Goal: Task Accomplishment & Management: Manage account settings

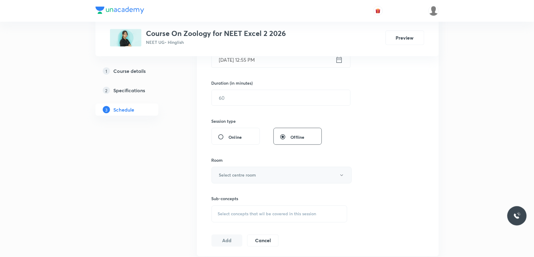
scroll to position [235, 0]
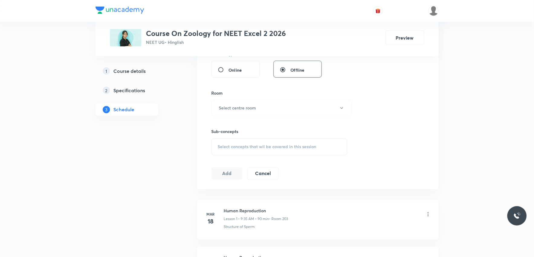
click at [286, 140] on div "Select concepts that wil be covered in this session" at bounding box center [280, 146] width 136 height 17
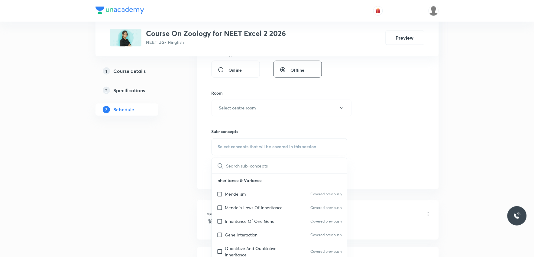
click at [378, 82] on div "Session 55 Live class Session title 0/99 ​ Schedule for Oct 7, 2025, 12:55 PM ​…" at bounding box center [318, 38] width 213 height 284
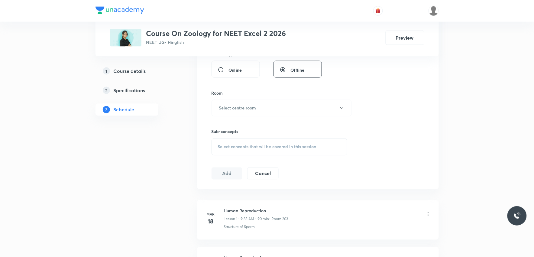
scroll to position [2760, 0]
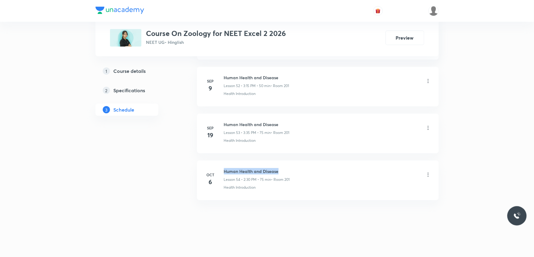
drag, startPoint x: 225, startPoint y: 170, endPoint x: 312, endPoint y: 171, distance: 86.8
click at [312, 171] on div "Human Health and Disease Lesson 54 • 2:30 PM • 75 min • Room 201" at bounding box center [327, 175] width 207 height 14
copy h6 "Human Health and Disease"
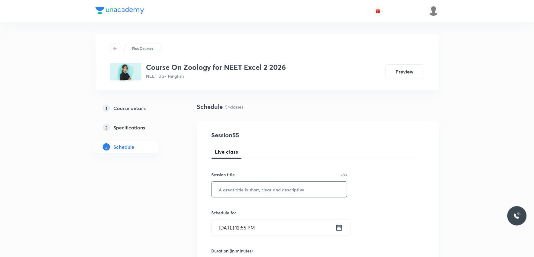
click at [301, 189] on input "text" at bounding box center [279, 189] width 135 height 15
paste input "Human Health and Disease"
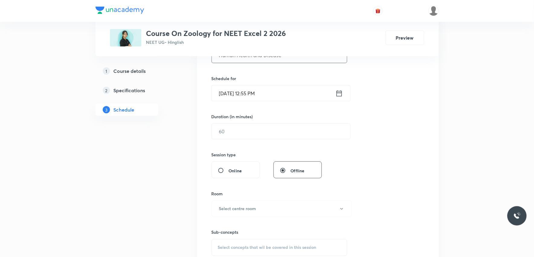
type input "Human Health and Disease"
click at [257, 93] on input "[DATE] 12:55 PM" at bounding box center [274, 93] width 124 height 15
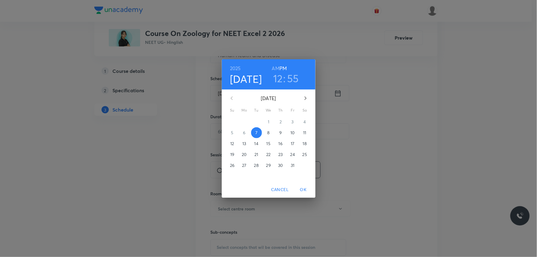
click at [279, 79] on h3 "12" at bounding box center [278, 78] width 10 height 13
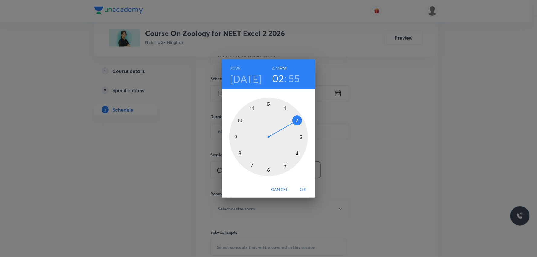
drag, startPoint x: 271, startPoint y: 105, endPoint x: 290, endPoint y: 125, distance: 27.1
click at [290, 125] on div at bounding box center [268, 137] width 79 height 79
drag, startPoint x: 255, startPoint y: 147, endPoint x: 249, endPoint y: 169, distance: 22.1
click at [249, 169] on div at bounding box center [268, 137] width 79 height 79
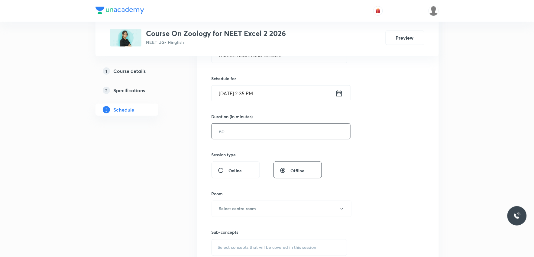
drag, startPoint x: 261, startPoint y: 134, endPoint x: 267, endPoint y: 133, distance: 6.1
click at [267, 133] on input "text" at bounding box center [281, 131] width 138 height 15
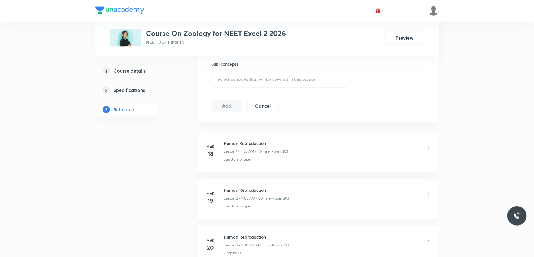
scroll to position [235, 0]
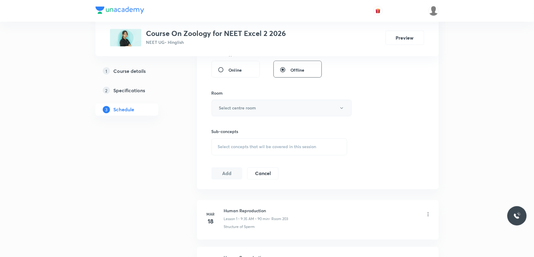
click at [256, 113] on button "Select centre room" at bounding box center [282, 108] width 140 height 17
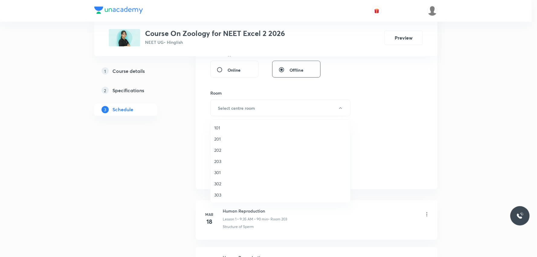
click at [398, 106] on div at bounding box center [268, 128] width 537 height 257
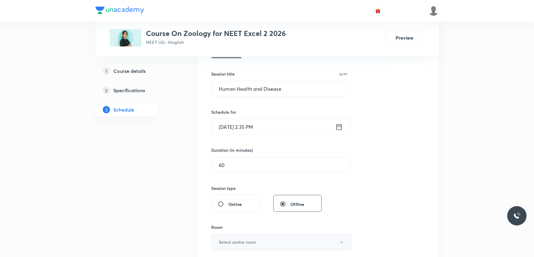
scroll to position [34, 0]
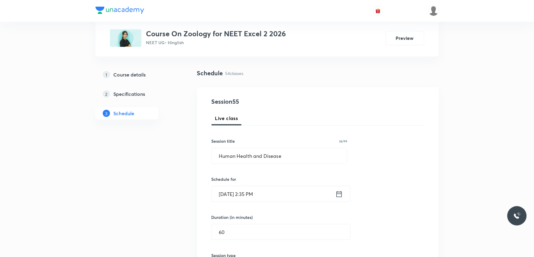
click at [255, 194] on input "Oct 7, 2025, 2:35 PM" at bounding box center [274, 193] width 124 height 15
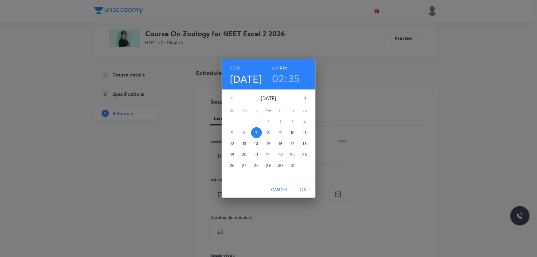
click at [384, 100] on div "2025 Oct 7 02 : 35 AM PM October 2025 Su Mo Tu We Th Fr Sa 28 29 30 1 2 3 4 5 6…" at bounding box center [268, 128] width 537 height 257
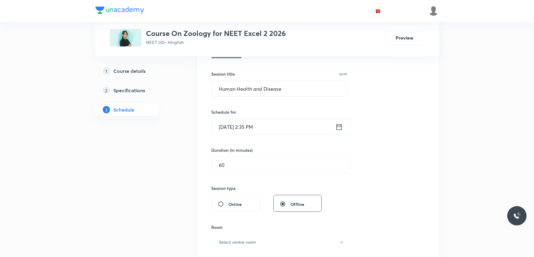
scroll to position [201, 0]
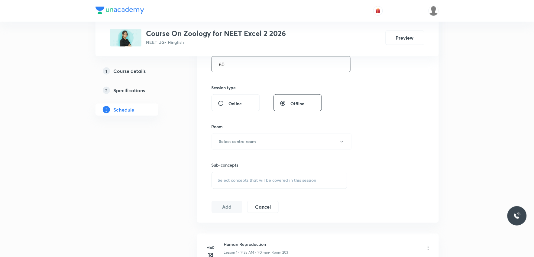
click at [252, 68] on input "60" at bounding box center [281, 64] width 138 height 15
type input "70"
click at [264, 142] on button "Select centre room" at bounding box center [282, 141] width 140 height 17
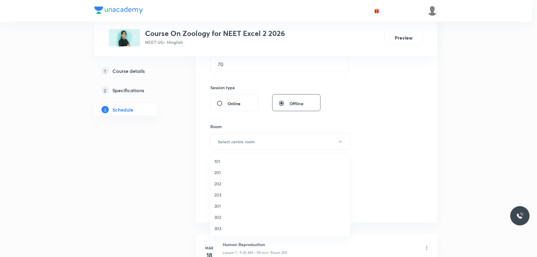
click at [219, 174] on span "201" at bounding box center [280, 172] width 132 height 6
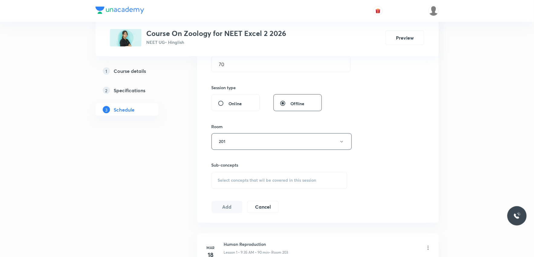
click at [263, 178] on span "Select concepts that wil be covered in this session" at bounding box center [267, 180] width 99 height 5
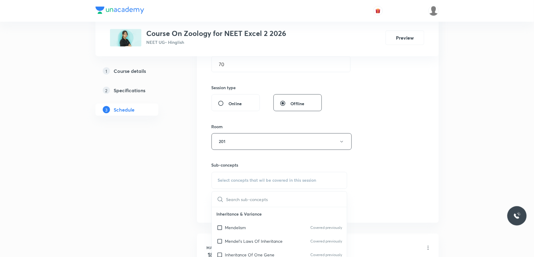
click at [392, 119] on div "Session 55 Live class Session title 24/99 Human Health and Disease ​ Schedule f…" at bounding box center [318, 71] width 213 height 284
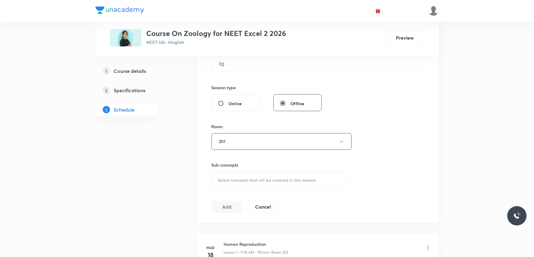
scroll to position [2760, 0]
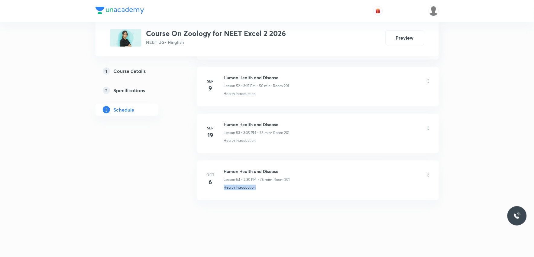
drag, startPoint x: 221, startPoint y: 192, endPoint x: 282, endPoint y: 193, distance: 61.4
click at [282, 193] on li "Oct 6 Human Health and Disease Lesson 54 • 2:30 PM • 75 min • Room 201 Health I…" at bounding box center [318, 180] width 242 height 40
copy p "Health Introduction"
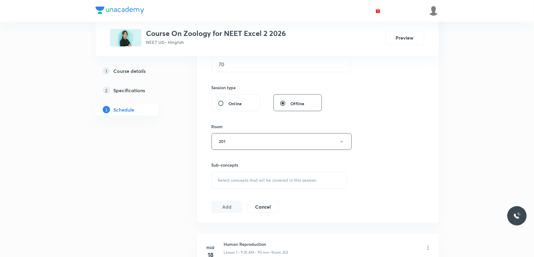
scroll to position [268, 0]
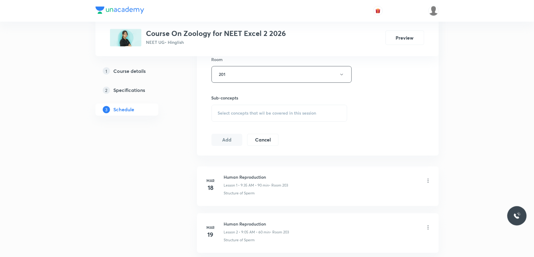
click at [292, 117] on div "Select concepts that wil be covered in this session" at bounding box center [280, 113] width 136 height 17
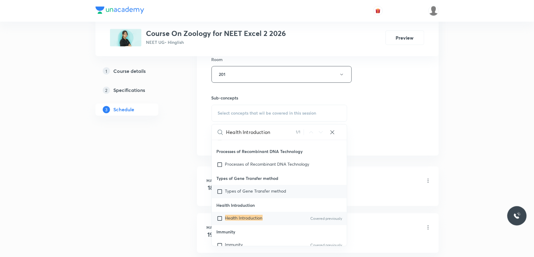
scroll to position [336, 0]
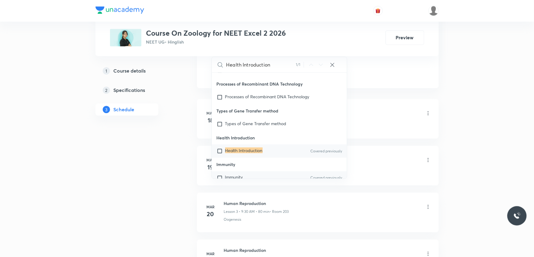
type input "Health Introduction"
click at [232, 177] on span "Immunity" at bounding box center [234, 177] width 18 height 6
checkbox input "true"
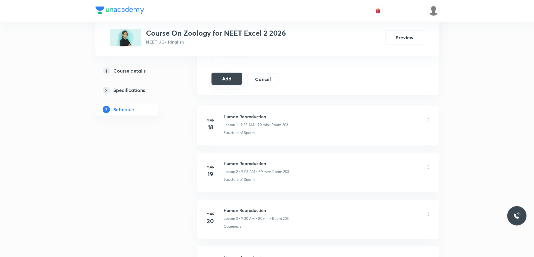
click at [228, 82] on button "Add" at bounding box center [227, 79] width 31 height 12
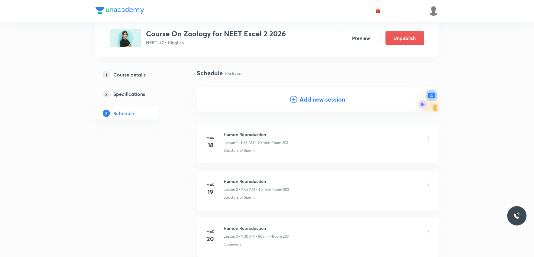
scroll to position [2529, 0]
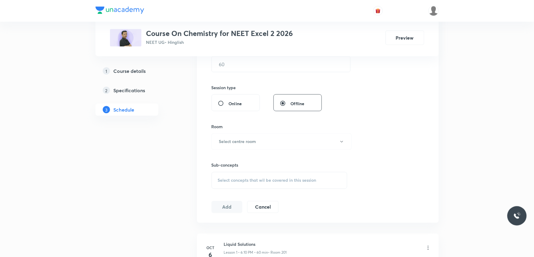
scroll to position [268, 0]
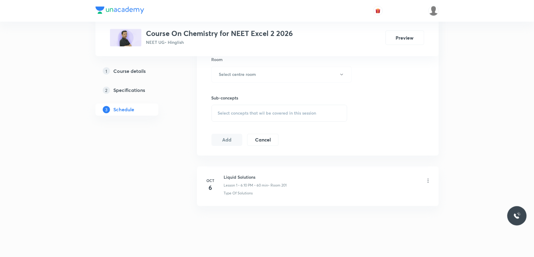
click at [276, 124] on div "Session 2 Live class Session title 0/99 ​ Schedule for [DATE] 12:55 PM ​ Durati…" at bounding box center [318, 4] width 213 height 284
click at [282, 118] on div "Select concepts that wil be covered in this session" at bounding box center [280, 113] width 136 height 17
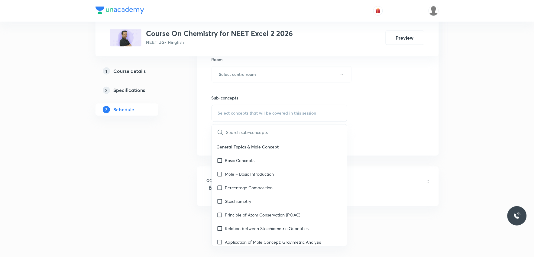
click at [411, 88] on div "Session 2 Live class Session title 0/99 ​ Schedule for [DATE] 12:55 PM ​ Durati…" at bounding box center [318, 4] width 213 height 284
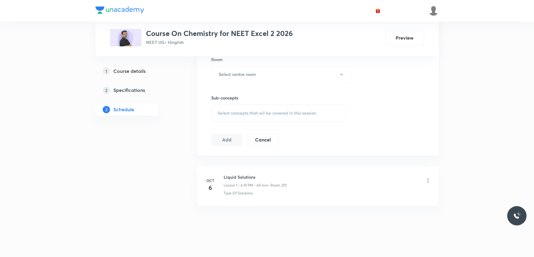
scroll to position [274, 0]
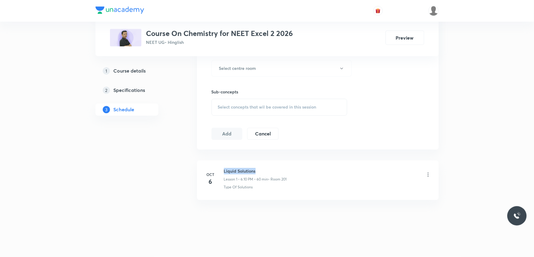
drag, startPoint x: 224, startPoint y: 170, endPoint x: 307, endPoint y: 164, distance: 82.7
click at [307, 164] on li "[DATE] Liquid Solutions Lesson 1 • 6:10 PM • 60 min • Room 201 Type Of Solutions" at bounding box center [318, 180] width 242 height 40
copy h6 "Liquid Solutions"
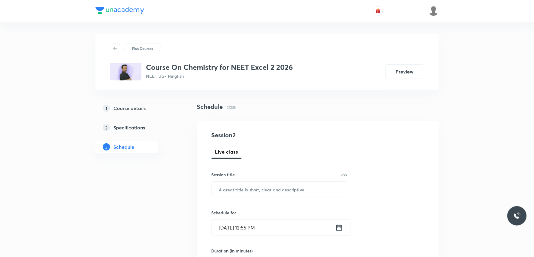
click at [280, 191] on input "text" at bounding box center [279, 189] width 135 height 15
paste input "Liquid Solutions"
type input "Liquid Solutions"
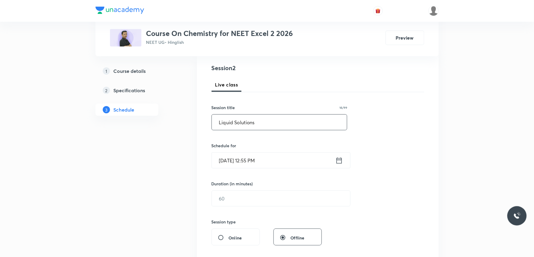
scroll to position [101, 0]
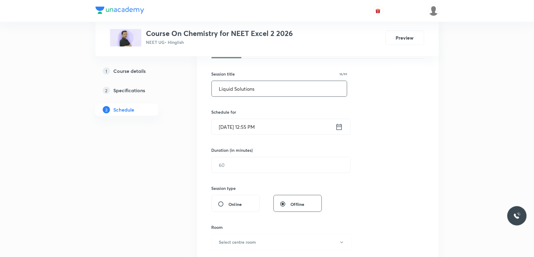
click at [261, 129] on input "[DATE] 12:55 PM" at bounding box center [274, 126] width 124 height 15
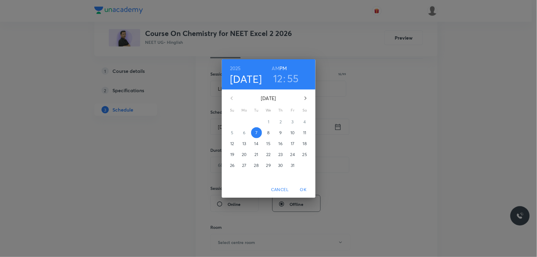
click at [286, 79] on div "12 : 55" at bounding box center [286, 78] width 42 height 13
click at [280, 80] on h3 "12" at bounding box center [278, 78] width 10 height 13
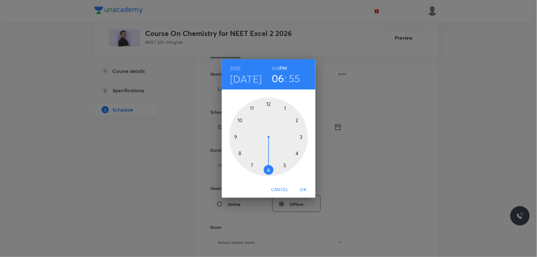
drag, startPoint x: 269, startPoint y: 110, endPoint x: 269, endPoint y: 171, distance: 61.7
click at [269, 171] on div at bounding box center [268, 137] width 79 height 79
drag, startPoint x: 252, startPoint y: 105, endPoint x: 293, endPoint y: 123, distance: 45.4
click at [293, 123] on div at bounding box center [268, 137] width 79 height 79
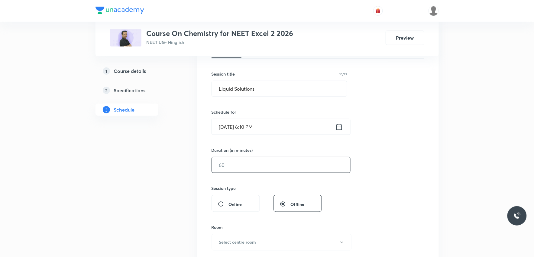
drag, startPoint x: 239, startPoint y: 171, endPoint x: 303, endPoint y: 168, distance: 63.2
click at [244, 170] on input "text" at bounding box center [281, 164] width 138 height 15
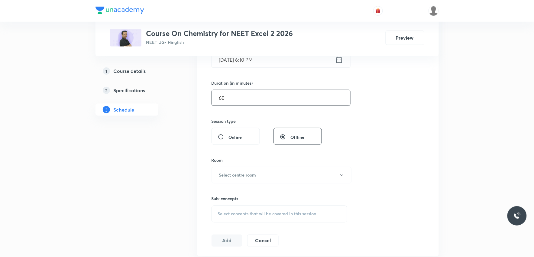
scroll to position [268, 0]
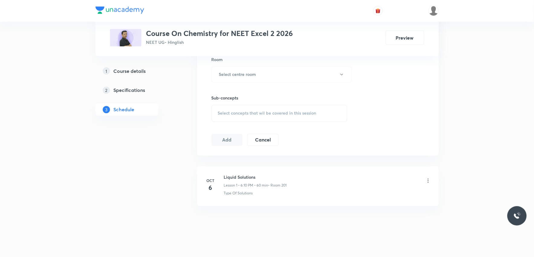
type input "60"
click at [294, 114] on span "Select concepts that wil be covered in this session" at bounding box center [267, 113] width 99 height 5
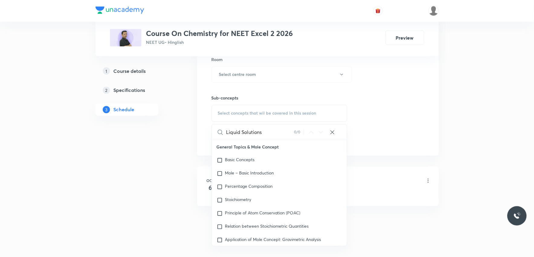
scroll to position [201, 0]
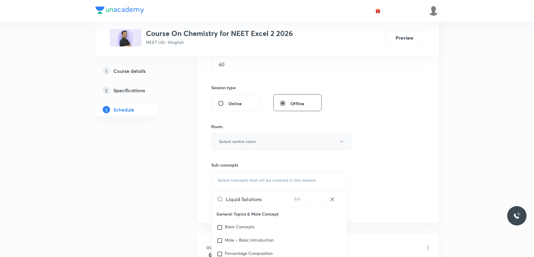
type input "Liquid Solutions"
click at [268, 137] on button "Select centre room" at bounding box center [282, 141] width 140 height 17
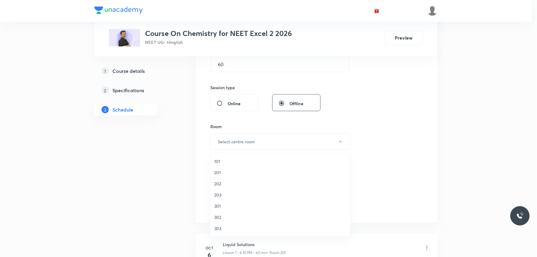
click at [228, 172] on span "201" at bounding box center [280, 172] width 132 height 6
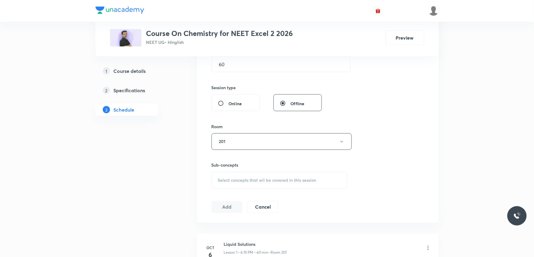
click at [380, 116] on div "Session 2 Live class Session title 16/99 Liquid Solutions ​ Schedule for [DATE]…" at bounding box center [318, 71] width 213 height 284
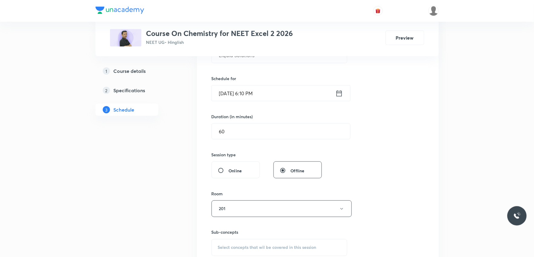
scroll to position [235, 0]
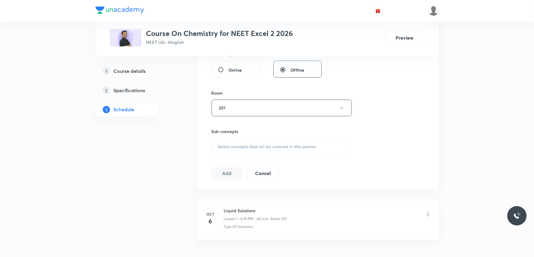
click at [282, 152] on div "Select concepts that wil be covered in this session" at bounding box center [280, 146] width 136 height 17
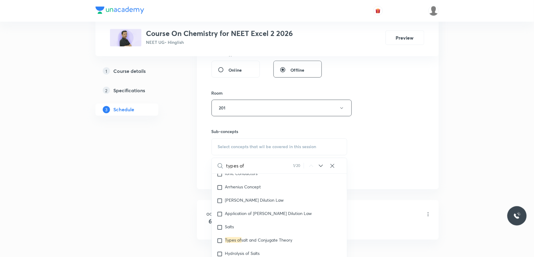
scroll to position [1510, 0]
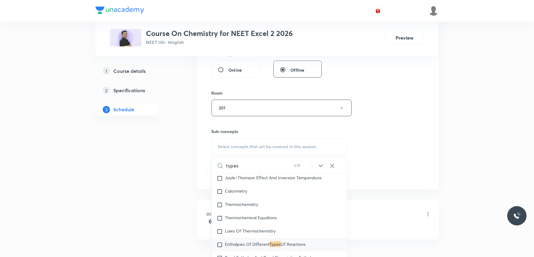
type input "types"
click at [394, 133] on div "Session 2 Live class Session title 16/99 Liquid Solutions ​ Schedule for [DATE]…" at bounding box center [318, 38] width 213 height 284
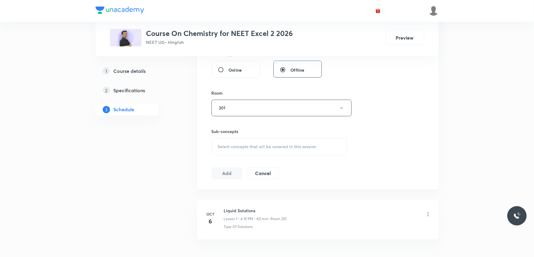
scroll to position [274, 0]
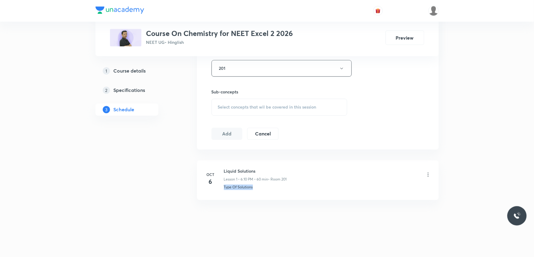
drag, startPoint x: 222, startPoint y: 192, endPoint x: 261, endPoint y: 190, distance: 38.8
click at [261, 190] on li "[DATE] Liquid Solutions Lesson 1 • 6:10 PM • 60 min • Room 201 Type Of Solutions" at bounding box center [318, 180] width 242 height 40
copy p "Type Of Solutions"
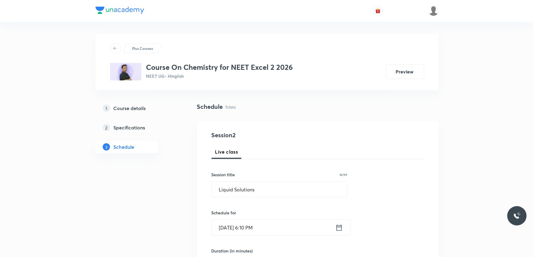
scroll to position [168, 0]
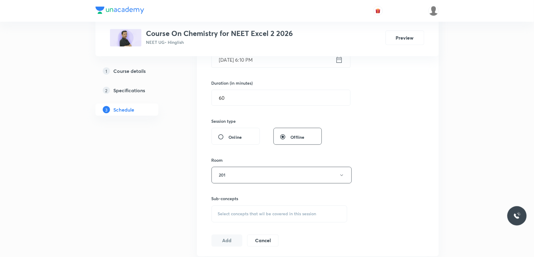
click at [264, 209] on div "Select concepts that wil be covered in this session" at bounding box center [280, 214] width 136 height 17
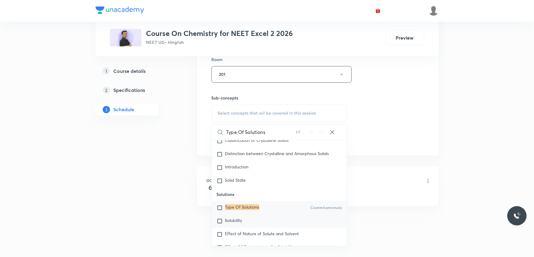
type input "Type Of Solutions"
click at [235, 227] on div "Solubility" at bounding box center [279, 221] width 135 height 13
checkbox input "true"
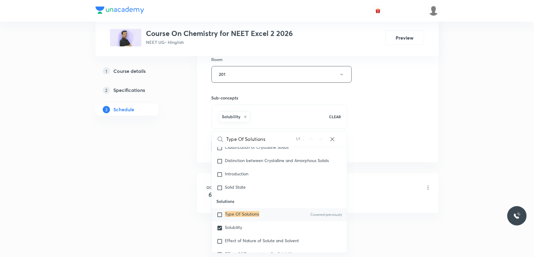
click at [415, 85] on div "Session 2 Live class Session title 16/99 Liquid Solutions ​ Schedule for [DATE]…" at bounding box center [318, 7] width 213 height 291
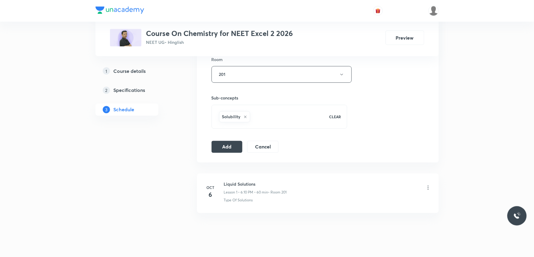
click at [246, 117] on icon at bounding box center [246, 117] width 4 height 4
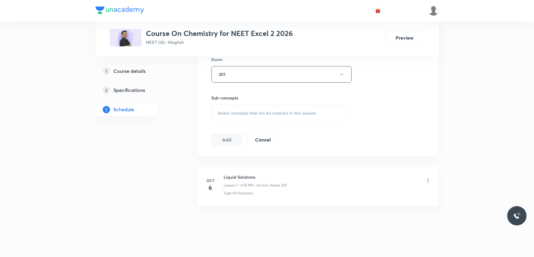
click at [259, 109] on div "Select concepts that wil be covered in this session" at bounding box center [280, 113] width 136 height 17
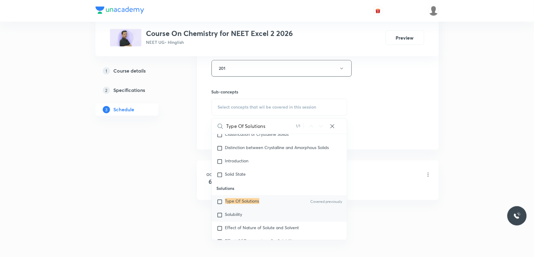
scroll to position [3210, 0]
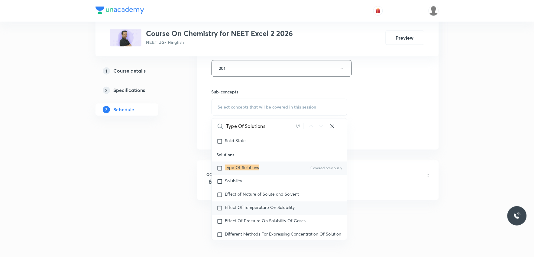
type input "Type Of Solutions"
click at [262, 210] on span "Effect Of Temperature On Solubility" at bounding box center [260, 208] width 70 height 6
checkbox input "true"
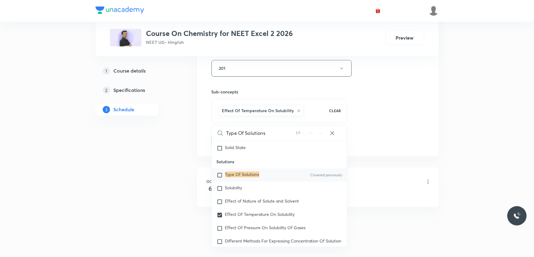
click at [382, 119] on div "Session 2 Live class Session title 16/99 Liquid Solutions ​ Schedule for [DATE]…" at bounding box center [318, 1] width 213 height 291
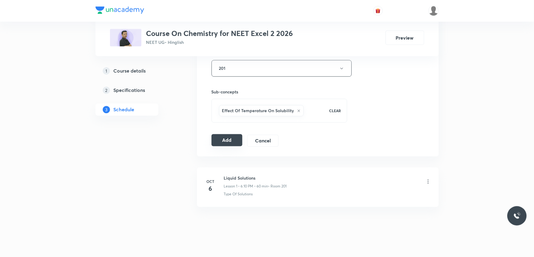
click at [237, 144] on button "Add" at bounding box center [227, 140] width 31 height 12
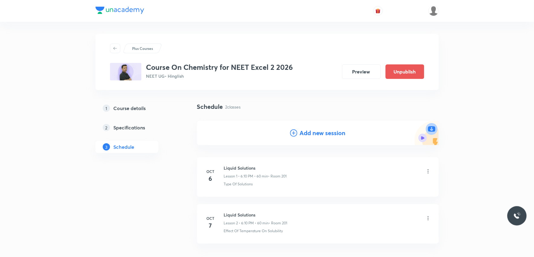
scroll to position [44, 0]
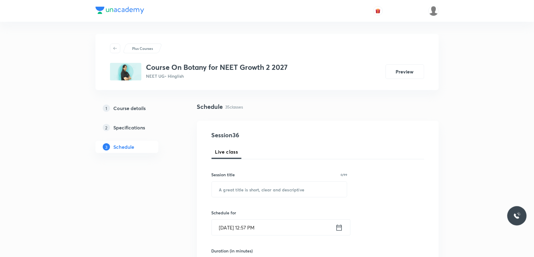
scroll to position [1869, 0]
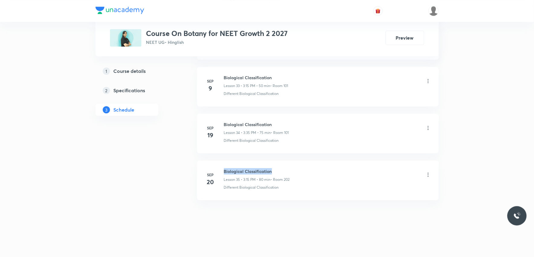
drag, startPoint x: 224, startPoint y: 170, endPoint x: 307, endPoint y: 167, distance: 83.2
click at [307, 167] on li "Sep 20 Biological Classification Lesson 35 • 3:15 PM • 80 min • Room 202 Differ…" at bounding box center [318, 180] width 242 height 40
copy h6 "Biological Classification"
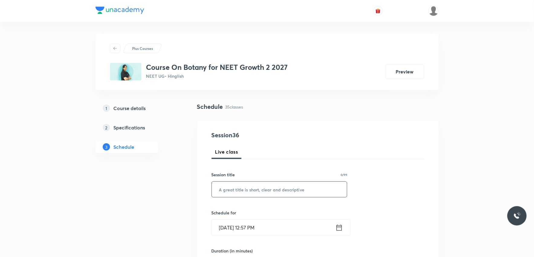
click at [297, 189] on input "text" at bounding box center [279, 189] width 135 height 15
paste input "Biological Classification"
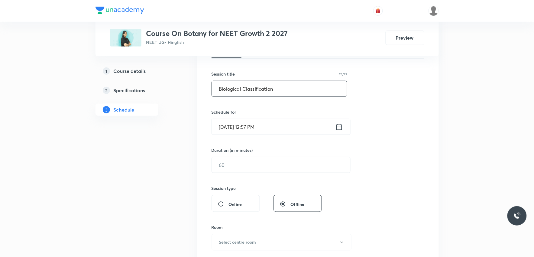
type input "Biological Classification"
click at [245, 130] on input "Oct 7, 2025, 12:57 PM" at bounding box center [274, 126] width 124 height 15
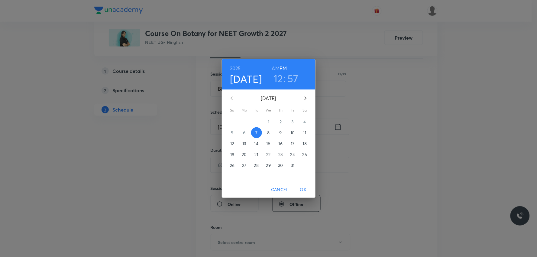
click at [277, 81] on h3 "12" at bounding box center [279, 78] width 10 height 13
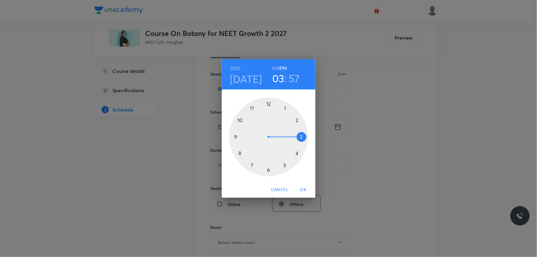
drag, startPoint x: 269, startPoint y: 104, endPoint x: 294, endPoint y: 131, distance: 36.4
click at [294, 131] on div at bounding box center [268, 137] width 79 height 79
drag, startPoint x: 264, startPoint y: 109, endPoint x: 301, endPoint y: 138, distance: 47.3
click at [301, 138] on div at bounding box center [268, 137] width 79 height 79
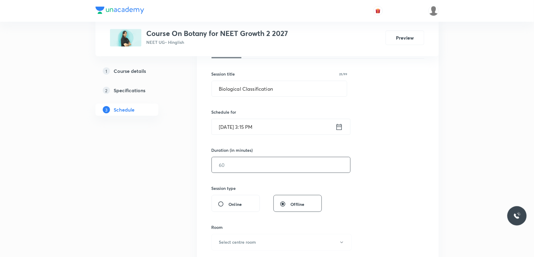
drag, startPoint x: 238, startPoint y: 171, endPoint x: 280, endPoint y: 169, distance: 43.0
click at [238, 171] on input "text" at bounding box center [281, 164] width 138 height 15
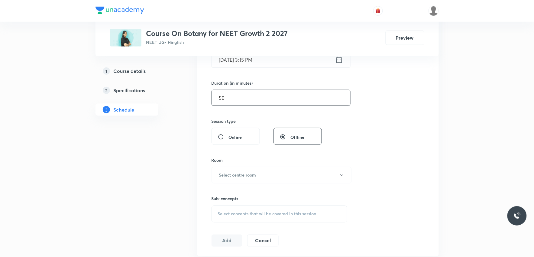
scroll to position [201, 0]
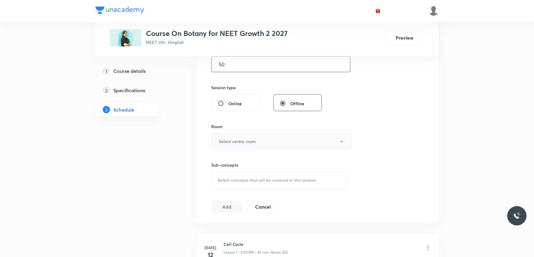
type input "50"
click at [268, 137] on button "Select centre room" at bounding box center [282, 141] width 140 height 17
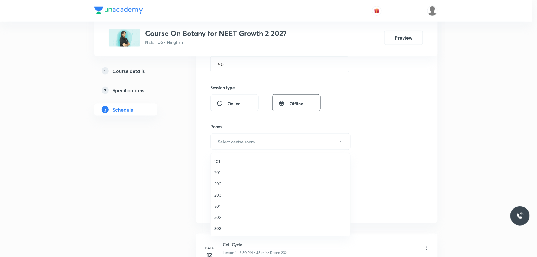
click at [226, 183] on span "202" at bounding box center [280, 183] width 132 height 6
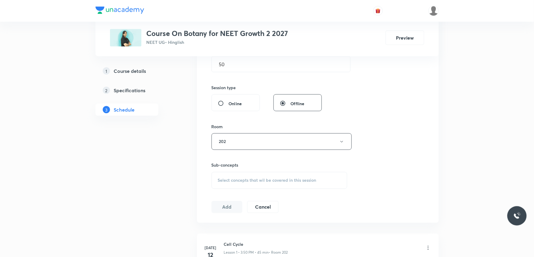
click at [372, 139] on div "Session 36 Live class Session title 25/99 Biological Classification ​ Schedule …" at bounding box center [318, 71] width 213 height 284
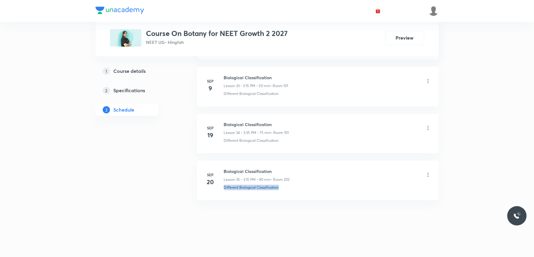
drag, startPoint x: 230, startPoint y: 190, endPoint x: 310, endPoint y: 192, distance: 80.4
click at [310, 192] on li "Sep 20 Biological Classification Lesson 35 • 3:15 PM • 80 min • Room 202 Differ…" at bounding box center [318, 180] width 242 height 40
copy p "Different Biological Classification"
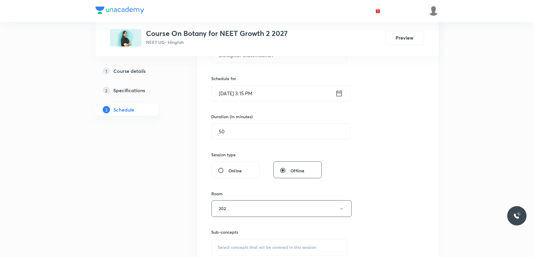
scroll to position [235, 0]
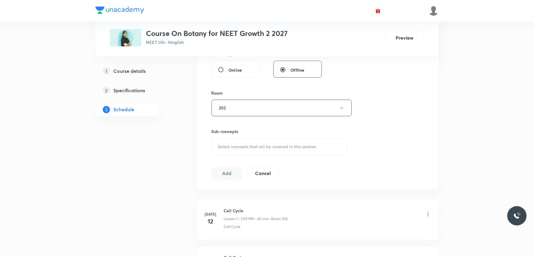
click at [300, 153] on div "Select concepts that wil be covered in this session" at bounding box center [280, 146] width 136 height 17
paste input "Different Biological Classification"
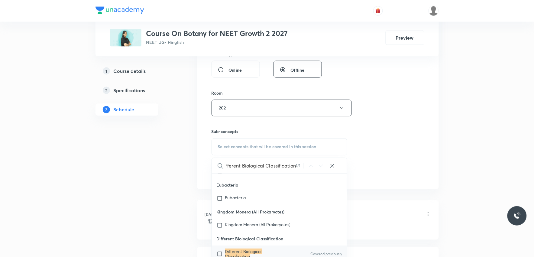
scroll to position [3518, 0]
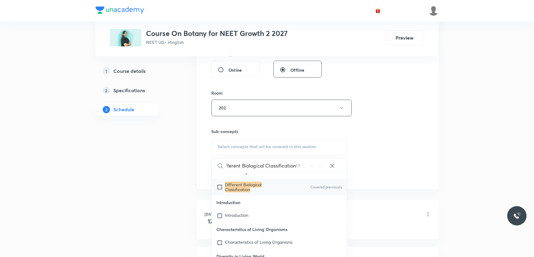
type input "Different Biological Classification"
click at [249, 187] on mark "Different Biological Classification" at bounding box center [243, 187] width 37 height 11
checkbox input "true"
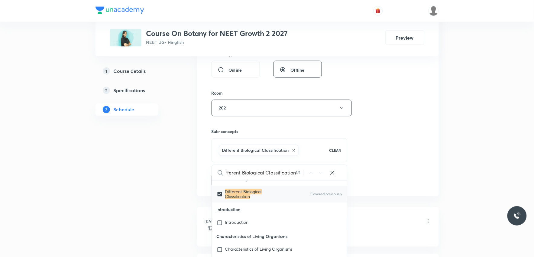
scroll to position [0, 0]
click at [413, 110] on div "Session 36 Live class Session title 25/99 Biological Classification ​ Schedule …" at bounding box center [318, 41] width 213 height 291
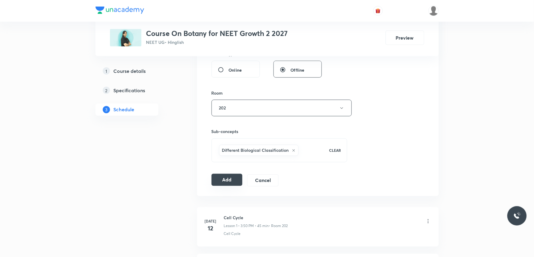
click at [236, 182] on button "Add" at bounding box center [227, 180] width 31 height 12
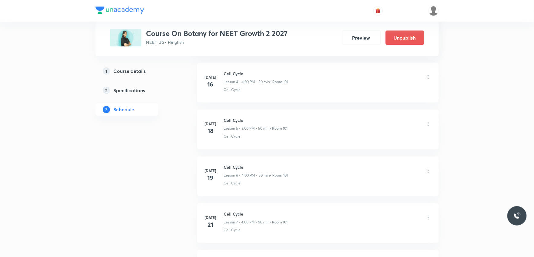
scroll to position [1638, 0]
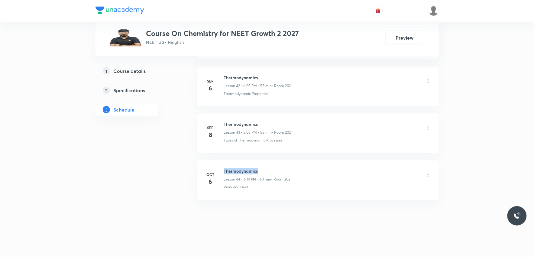
drag, startPoint x: 225, startPoint y: 170, endPoint x: 273, endPoint y: 170, distance: 48.1
click at [273, 170] on h6 "Thermodynamics" at bounding box center [257, 171] width 66 height 6
copy h6 "Thermodynamics"
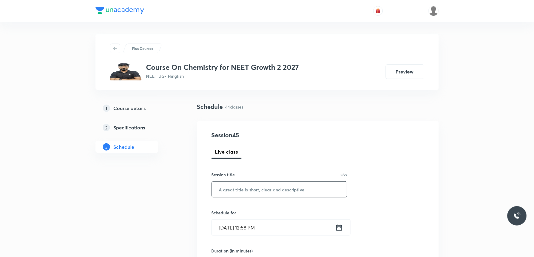
click at [267, 191] on input "text" at bounding box center [279, 189] width 135 height 15
paste input "Thermodynamics"
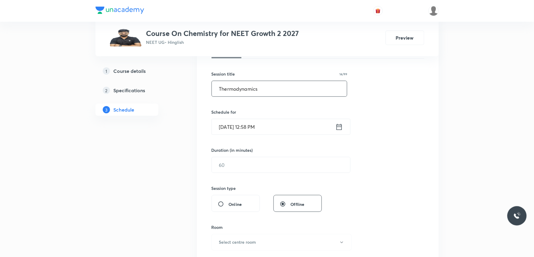
type input "Thermodynamics"
click at [243, 127] on input "Oct 7, 2025, 12:58 PM" at bounding box center [274, 126] width 124 height 15
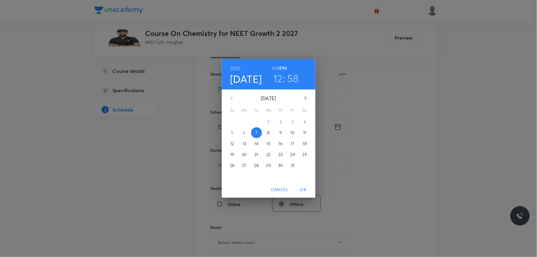
click at [277, 80] on h3 "12" at bounding box center [278, 78] width 10 height 13
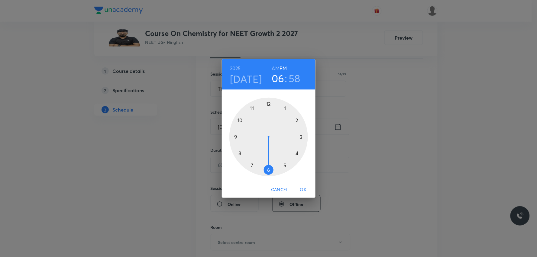
drag, startPoint x: 280, startPoint y: 128, endPoint x: 274, endPoint y: 158, distance: 31.2
click at [274, 158] on div at bounding box center [268, 137] width 79 height 79
drag, startPoint x: 264, startPoint y: 100, endPoint x: 298, endPoint y: 119, distance: 39.4
click at [298, 119] on div at bounding box center [268, 137] width 79 height 79
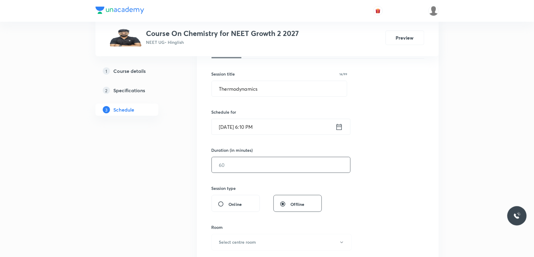
click at [248, 168] on input "text" at bounding box center [281, 164] width 138 height 15
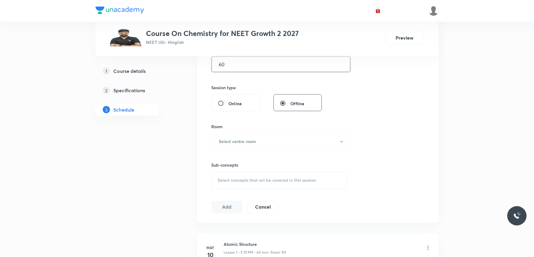
scroll to position [235, 0]
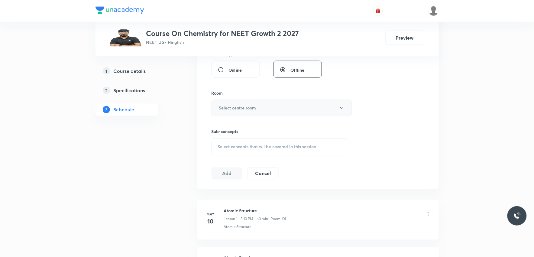
type input "60"
click at [290, 103] on button "Select centre room" at bounding box center [282, 108] width 140 height 17
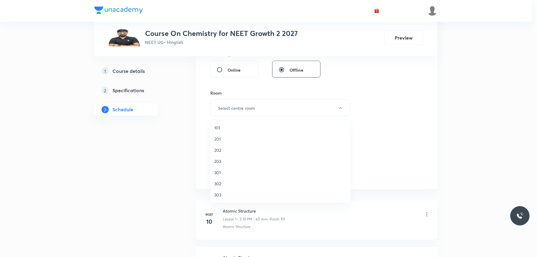
click at [228, 151] on span "202" at bounding box center [280, 150] width 132 height 6
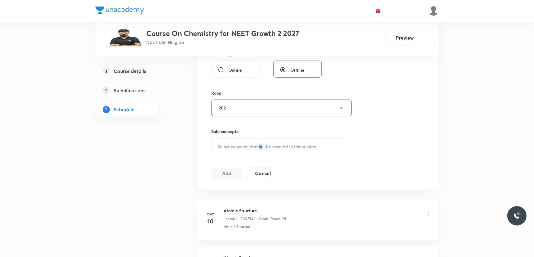
click at [261, 148] on span "Select concepts that wil be covered in this session" at bounding box center [267, 146] width 99 height 5
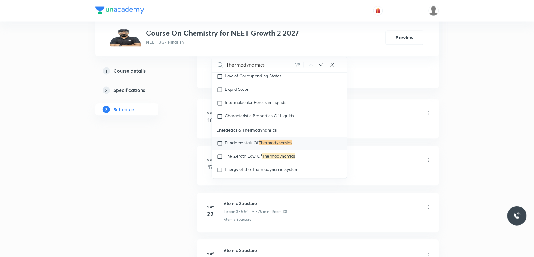
scroll to position [302, 0]
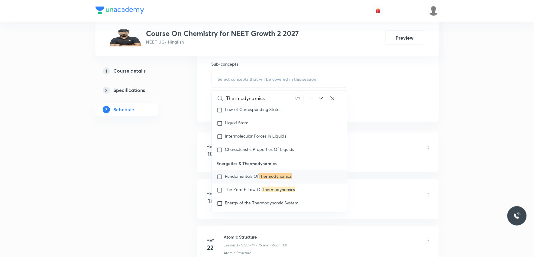
type input "Thermodynamics"
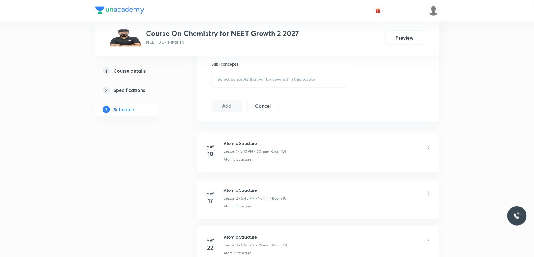
scroll to position [2291, 0]
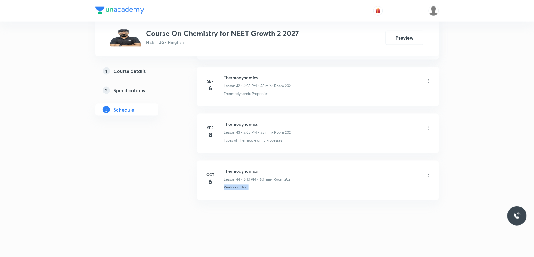
drag, startPoint x: 224, startPoint y: 192, endPoint x: 259, endPoint y: 192, distance: 35.1
click at [259, 192] on li "Oct 6 Thermodynamics Lesson 44 • 6:10 PM • 60 min • Room 202 Work and Heat" at bounding box center [318, 180] width 242 height 40
copy p "Work and Heat"
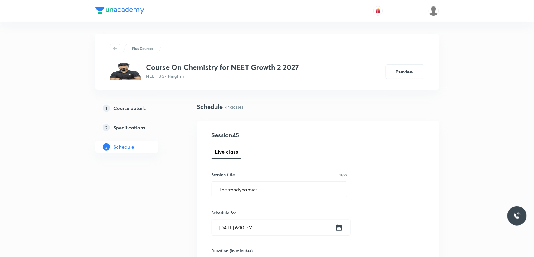
scroll to position [201, 0]
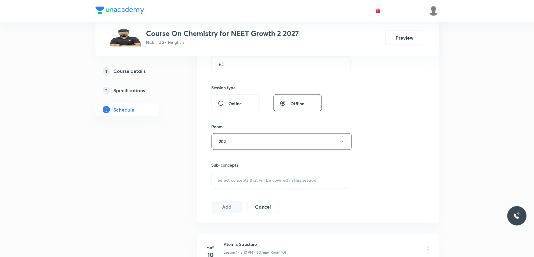
click at [270, 178] on span "Select concepts that wil be covered in this session" at bounding box center [267, 180] width 99 height 5
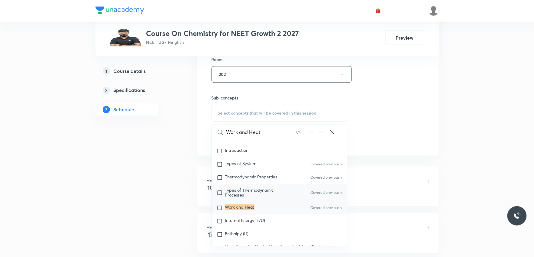
scroll to position [5199, 0]
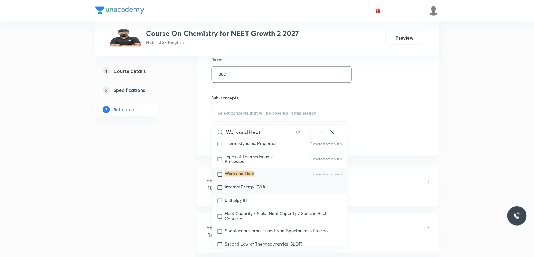
type input "Work and Heat"
click at [251, 190] on span "Internal Energy (E/U)" at bounding box center [245, 187] width 40 height 6
checkbox input "true"
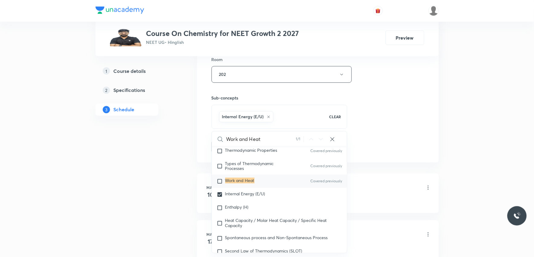
click at [391, 98] on div "Session 45 Live class Session title 14/99 Thermodynamics ​ Schedule for Oct 7, …" at bounding box center [318, 7] width 213 height 291
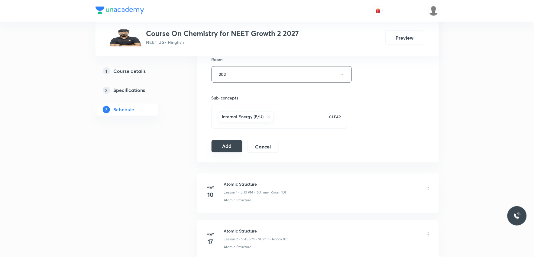
click at [234, 146] on button "Add" at bounding box center [227, 146] width 31 height 12
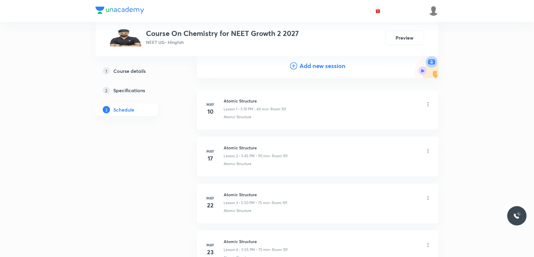
scroll to position [2013, 0]
